Goal: Information Seeking & Learning: Learn about a topic

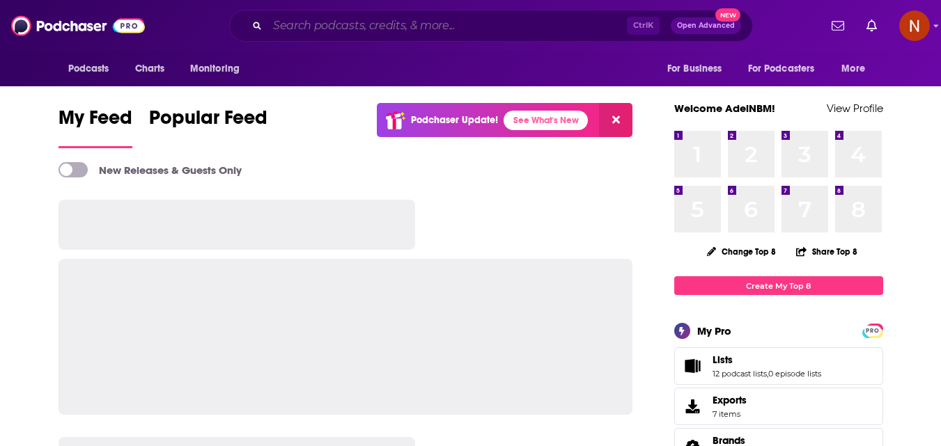
click at [581, 24] on input "Search podcasts, credits, & more..." at bounding box center [446, 26] width 359 height 22
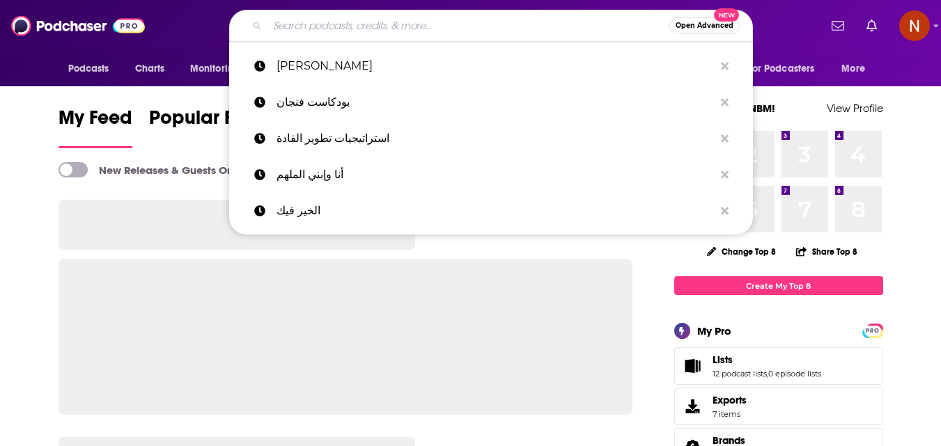
paste input "C'est votre argent"
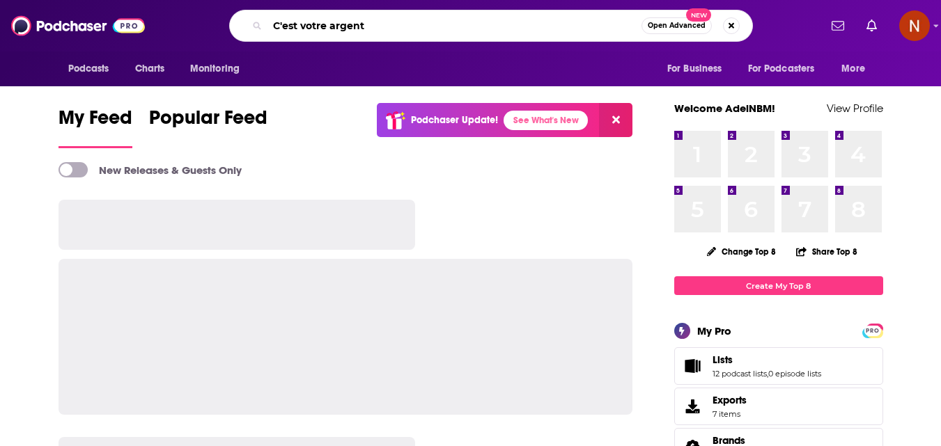
type input "C'est votre argent"
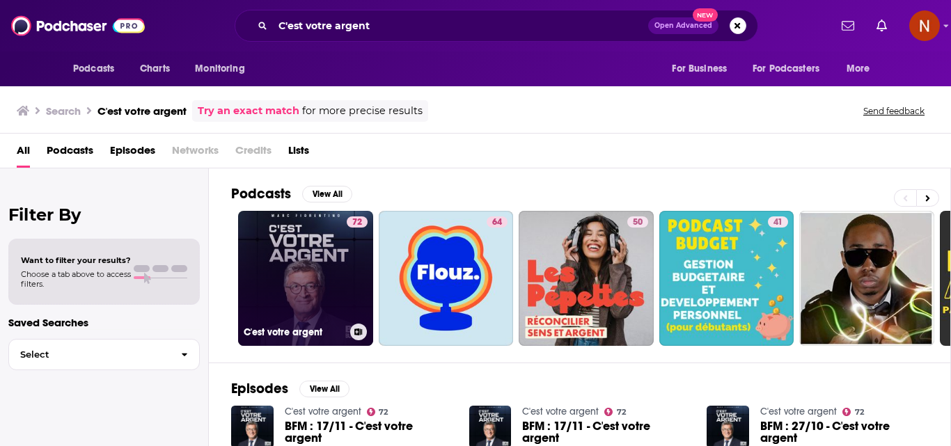
click at [320, 308] on link "72 C'est votre argent" at bounding box center [305, 278] width 135 height 135
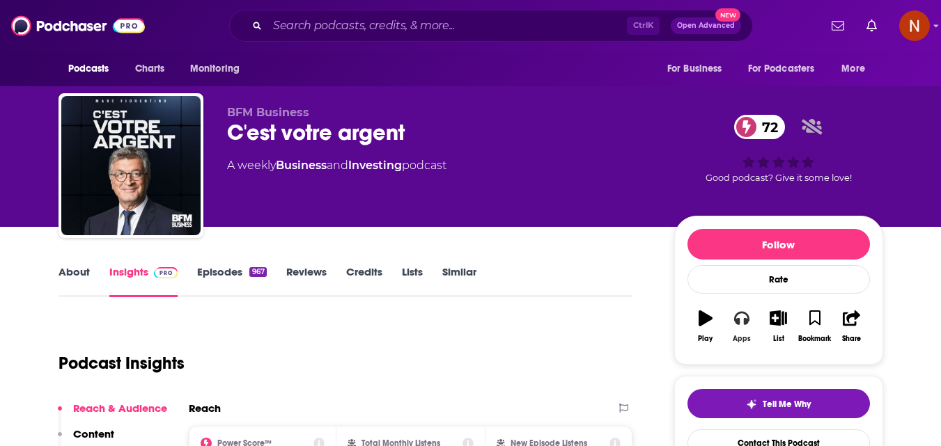
click at [739, 316] on icon "button" at bounding box center [741, 318] width 15 height 15
